Goal: Check status: Check status

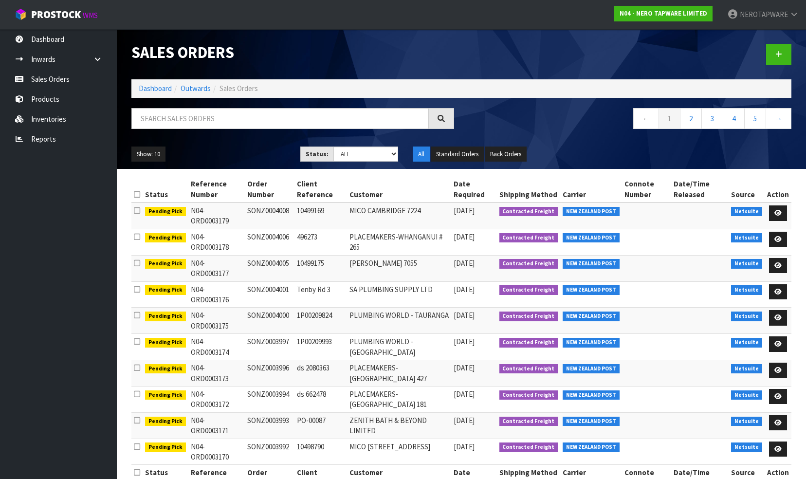
click at [271, 412] on td "SONZ0003993" at bounding box center [270, 425] width 50 height 26
copy td "SONZ0003993"
click at [782, 415] on link at bounding box center [778, 423] width 18 height 16
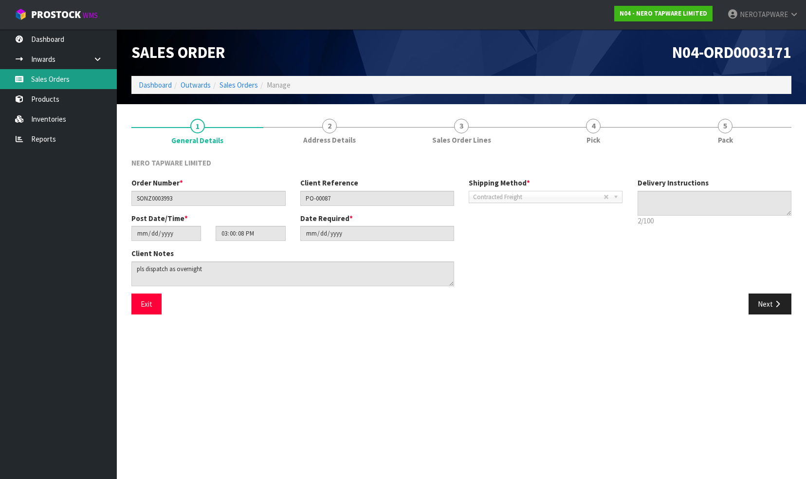
click at [42, 83] on link "Sales Orders" at bounding box center [58, 79] width 117 height 20
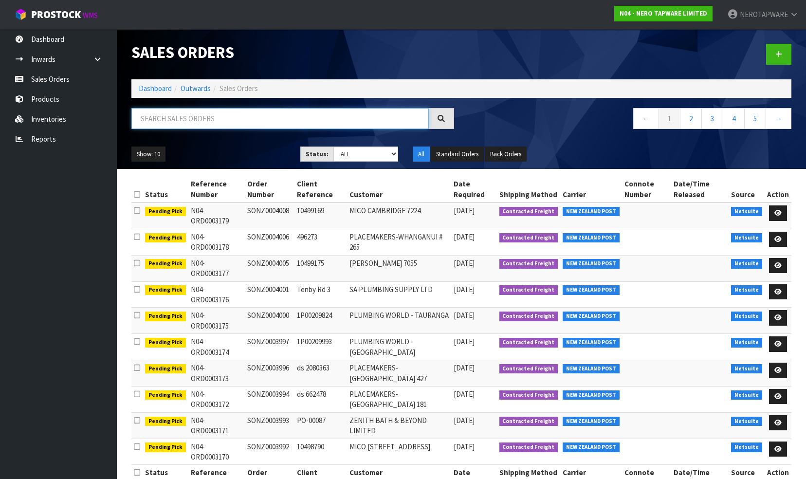
click at [176, 120] on input "text" at bounding box center [279, 118] width 297 height 21
paste input "SONZ0003902"
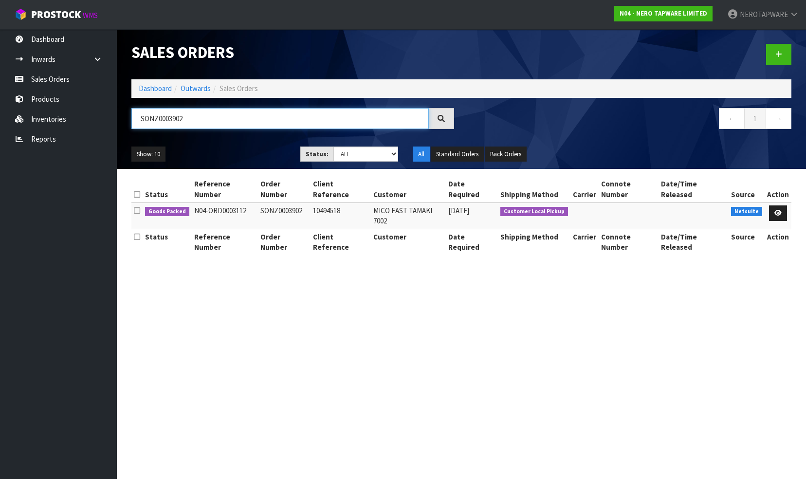
type input "SONZ0003902"
